Goal: Task Accomplishment & Management: Use online tool/utility

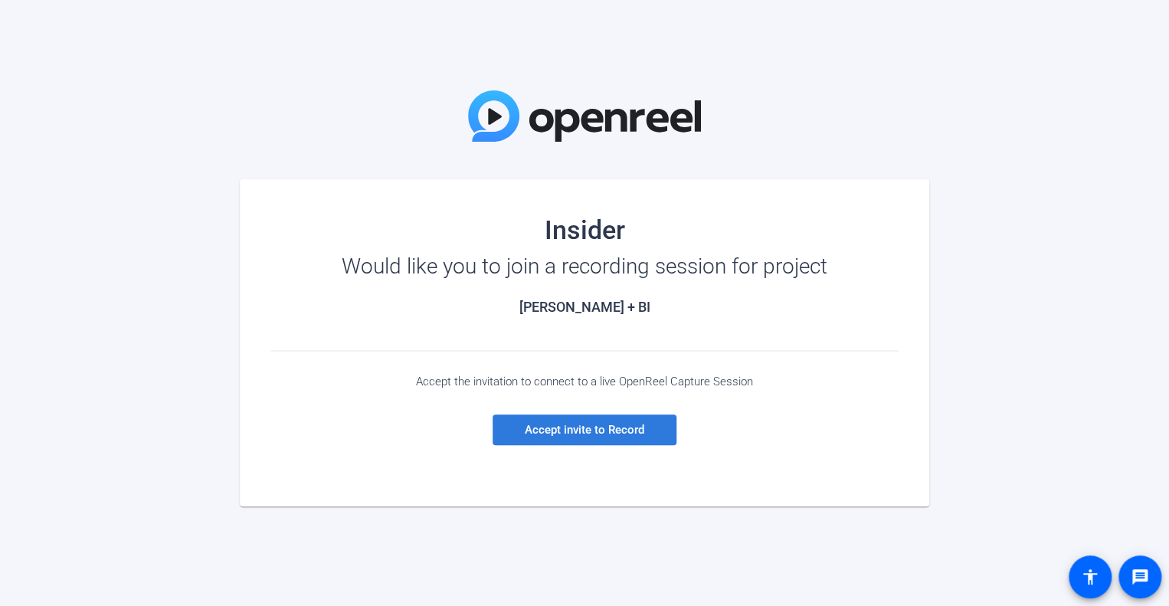
click at [533, 425] on span "Accept invite to Record" at bounding box center [584, 430] width 119 height 14
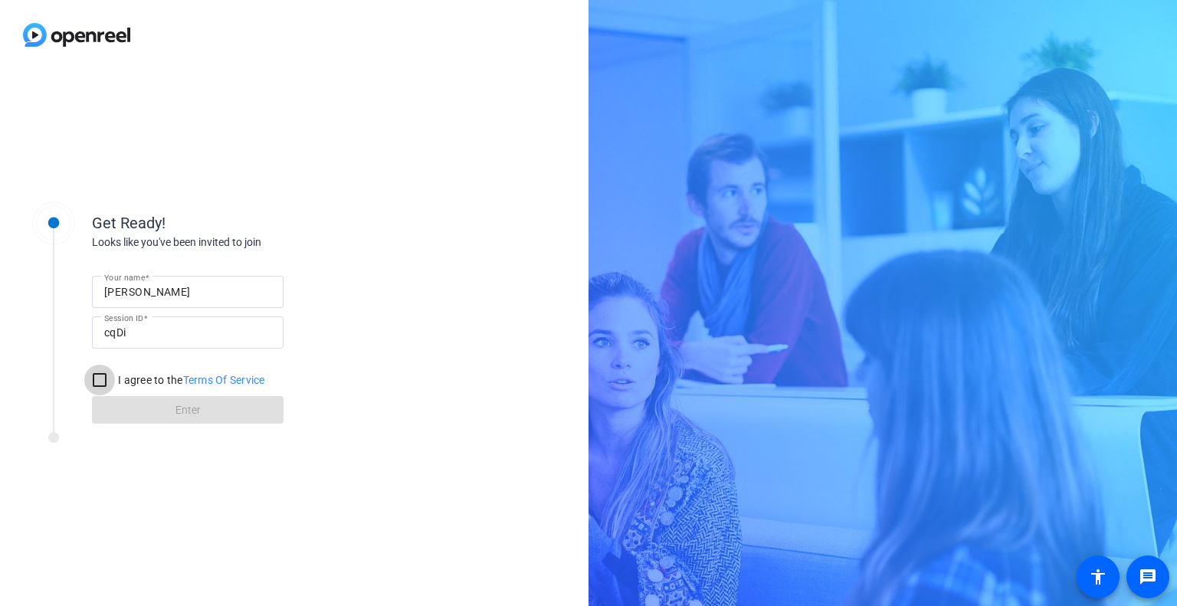
click at [100, 379] on input "I agree to the Terms Of Service" at bounding box center [99, 380] width 31 height 31
checkbox input "true"
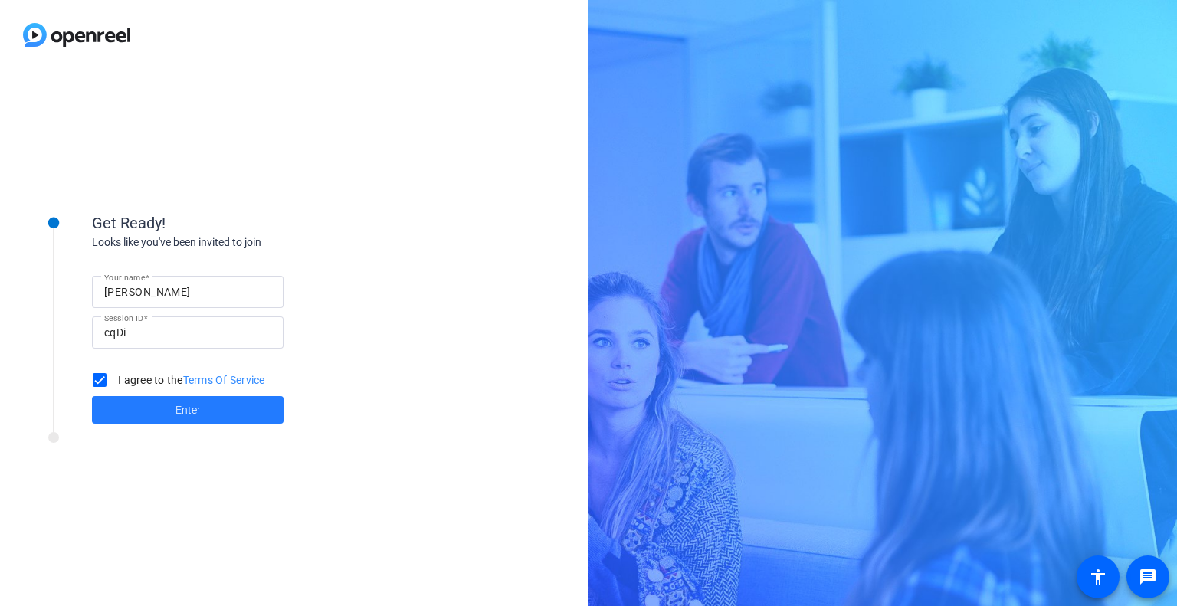
click at [134, 404] on span at bounding box center [187, 409] width 191 height 37
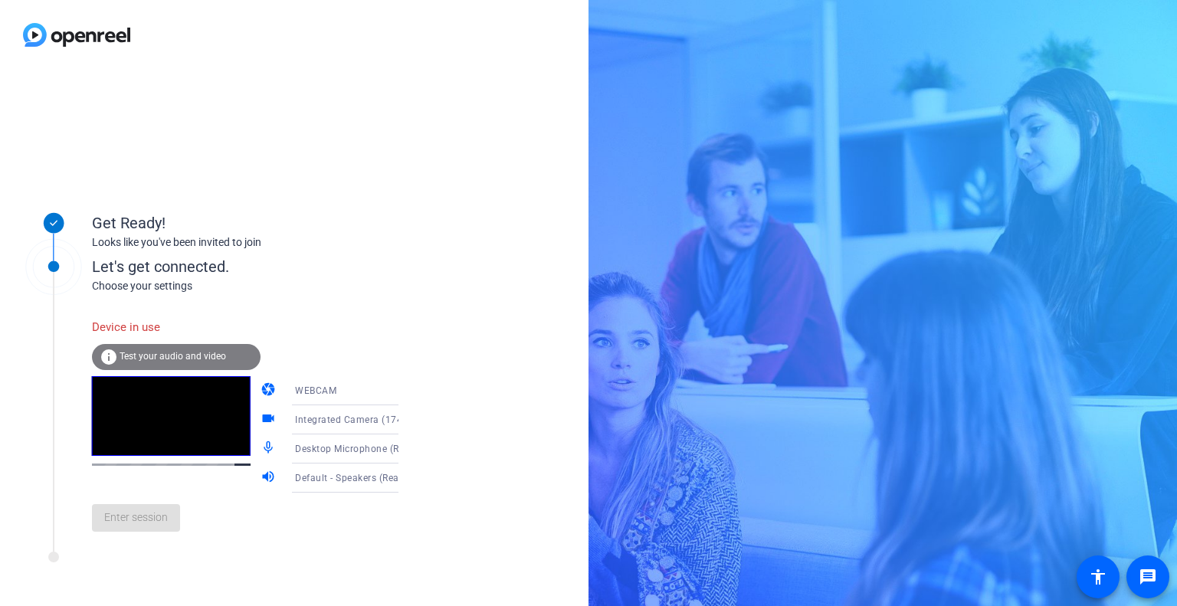
click at [394, 265] on div "Let's get connected." at bounding box center [261, 266] width 338 height 23
click at [236, 355] on div "info Test your audio and video" at bounding box center [176, 357] width 169 height 26
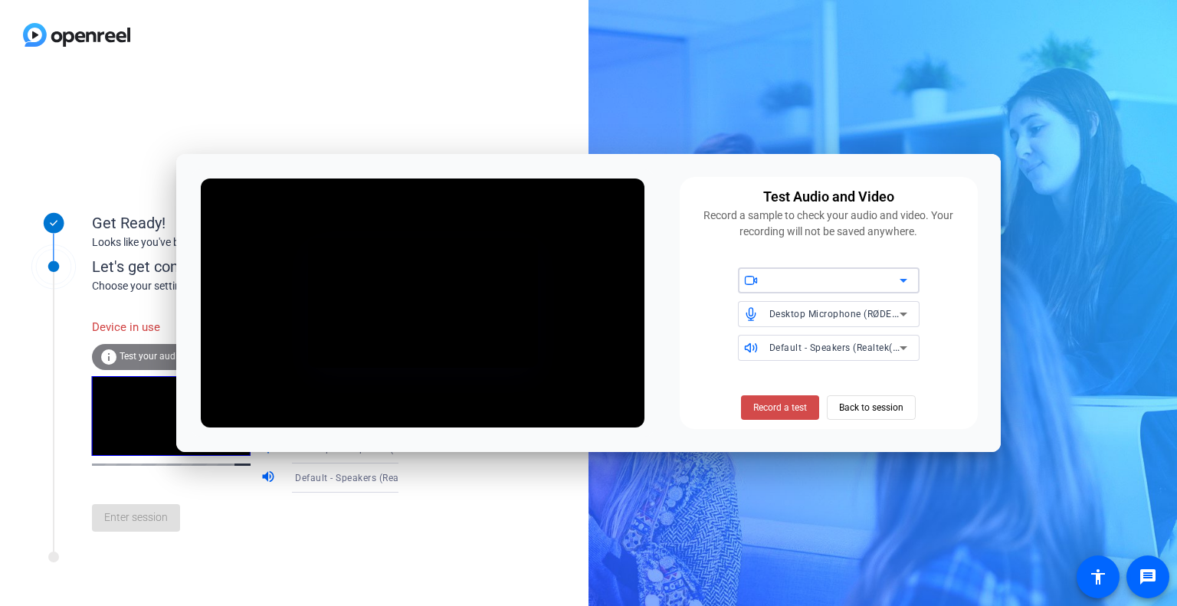
click at [796, 410] on span "Record a test" at bounding box center [780, 408] width 54 height 14
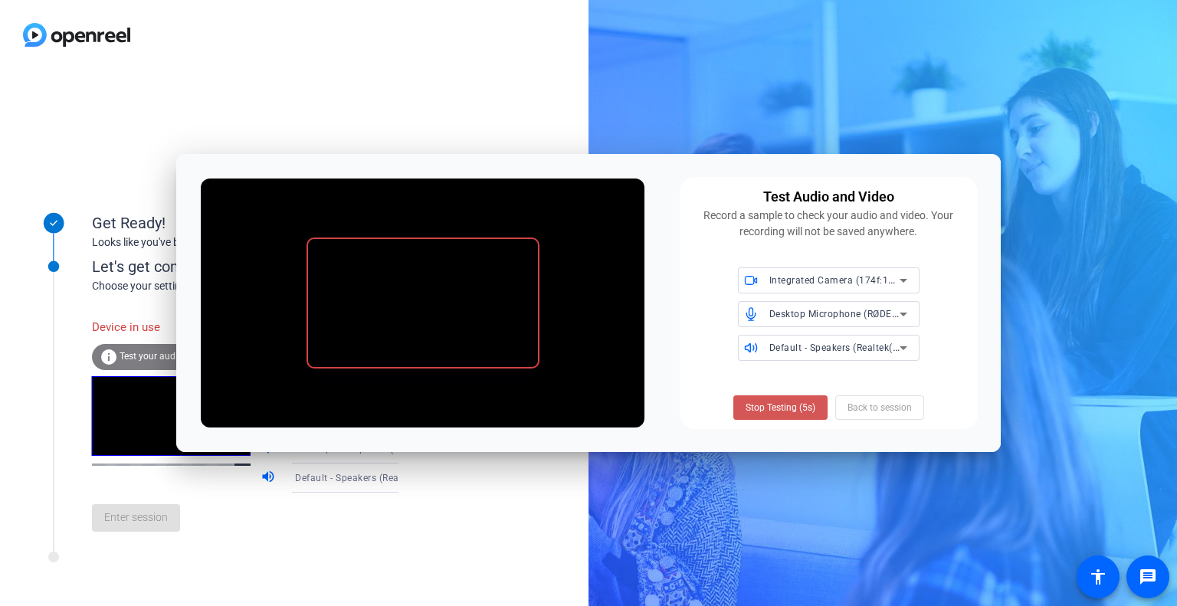
click at [796, 410] on span "Stop Testing (5s)" at bounding box center [780, 408] width 70 height 14
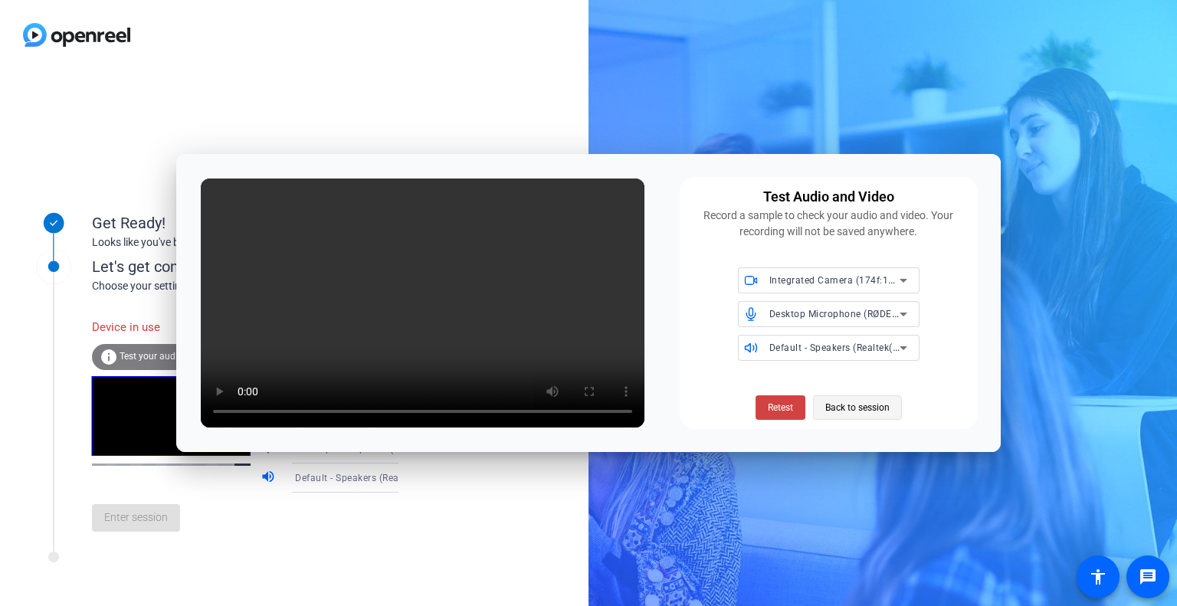
click at [841, 413] on span "Back to session" at bounding box center [857, 407] width 64 height 29
